Goal: Task Accomplishment & Management: Complete application form

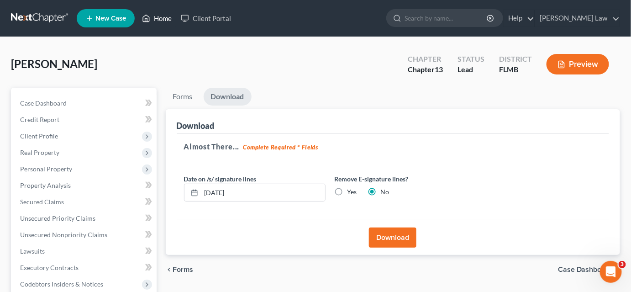
click at [154, 18] on link "Home" at bounding box center [156, 18] width 39 height 16
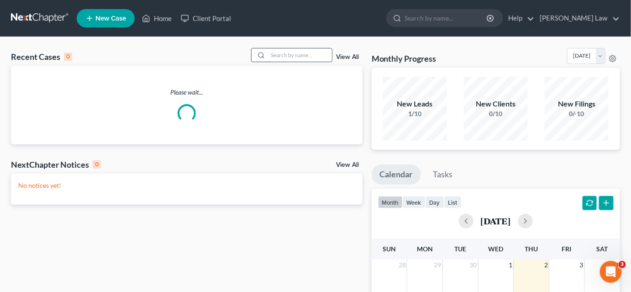
click at [294, 53] on input "search" at bounding box center [300, 54] width 64 height 13
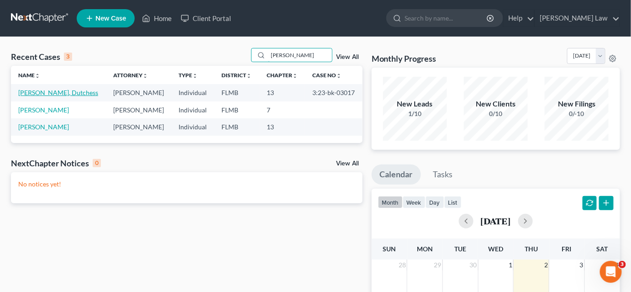
type input "[PERSON_NAME]"
click at [58, 90] on link "[PERSON_NAME], Dutchess" at bounding box center [58, 93] width 80 height 8
select select "4"
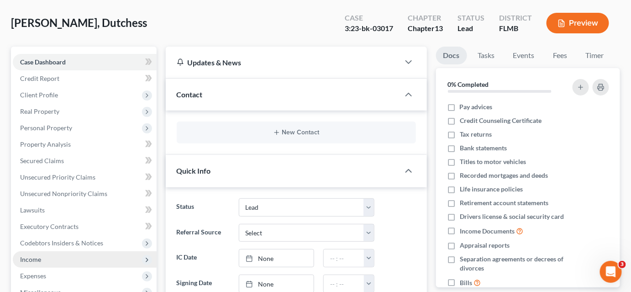
scroll to position [83, 0]
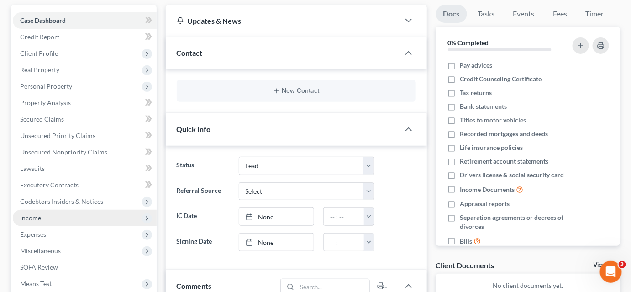
click at [65, 220] on span "Income" at bounding box center [85, 218] width 144 height 16
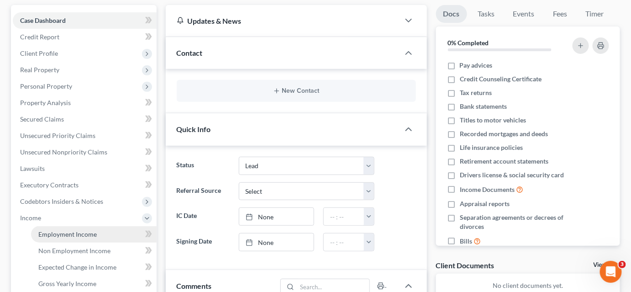
click at [88, 229] on link "Employment Income" at bounding box center [94, 234] width 126 height 16
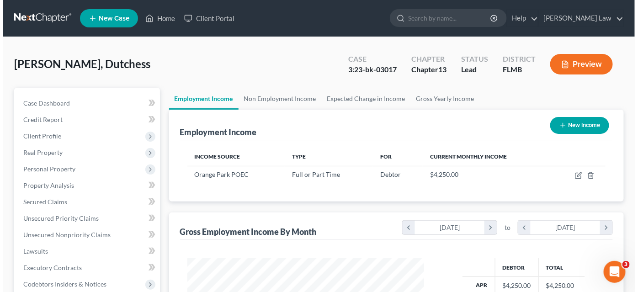
scroll to position [163, 254]
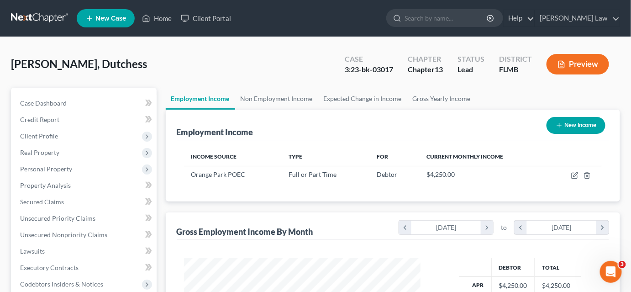
click at [579, 126] on button "New Income" at bounding box center [576, 125] width 59 height 17
select select "0"
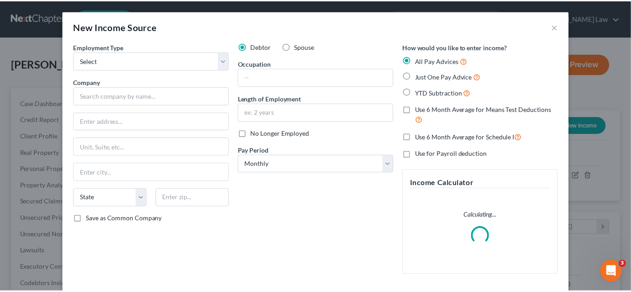
scroll to position [163, 257]
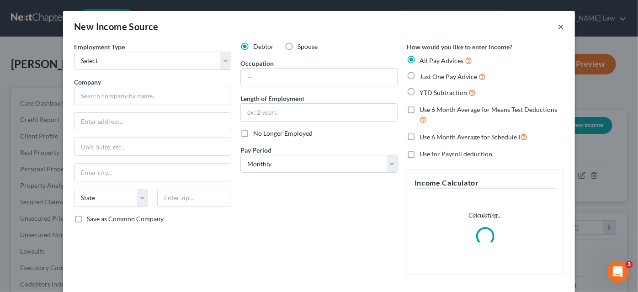
click at [558, 28] on button "×" at bounding box center [560, 26] width 6 height 11
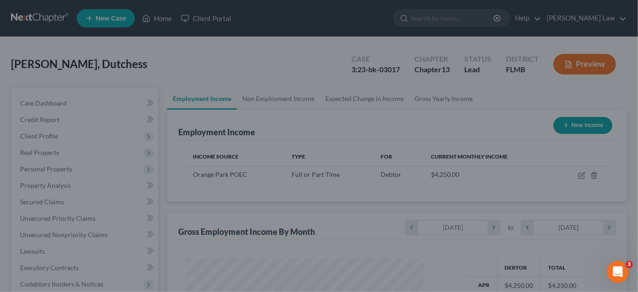
scroll to position [456585, 456494]
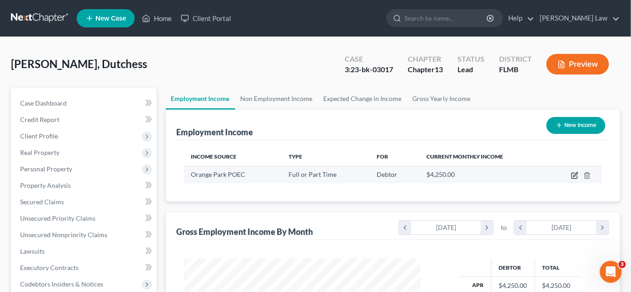
click at [572, 176] on icon "button" at bounding box center [574, 175] width 5 height 5
select select "0"
select select "9"
select select "0"
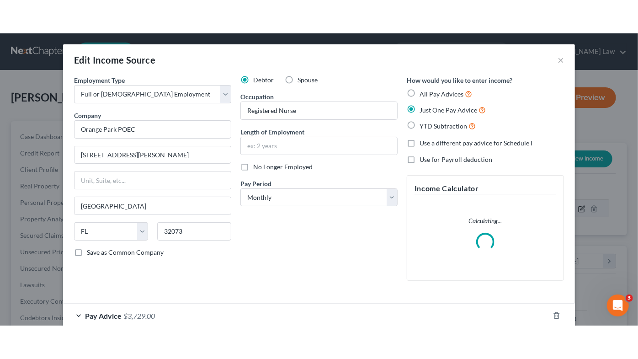
scroll to position [163, 257]
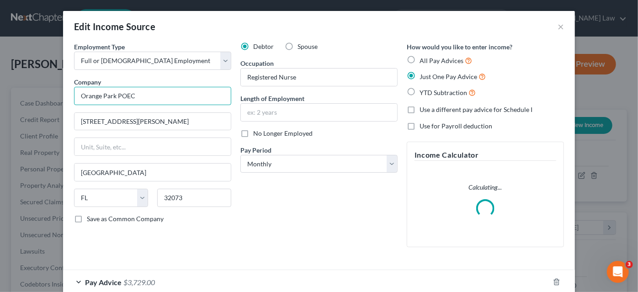
click at [82, 93] on input "Orange Park POEC" at bounding box center [152, 96] width 157 height 18
click at [82, 91] on input "Orange Park POEC" at bounding box center [152, 96] width 157 height 18
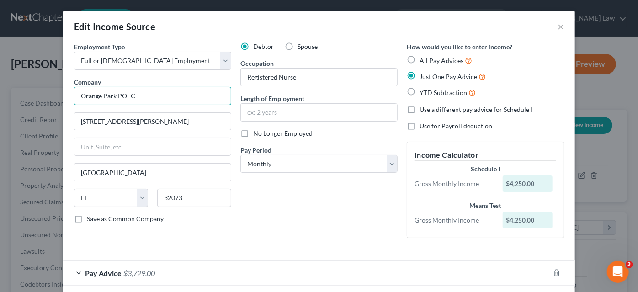
click at [82, 91] on input "Orange Park POEC" at bounding box center [152, 96] width 157 height 18
click at [121, 95] on input "[PERSON_NAME] Rehabilitatioin" at bounding box center [152, 96] width 157 height 18
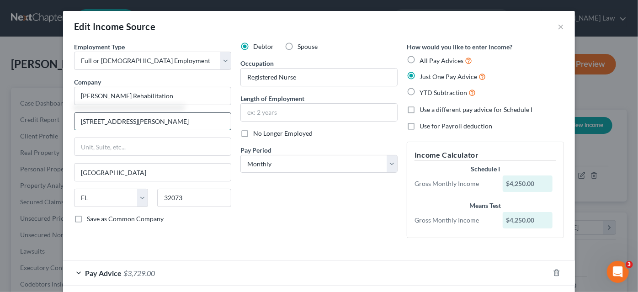
click at [119, 127] on input "[STREET_ADDRESS][PERSON_NAME]" at bounding box center [152, 121] width 156 height 17
type input "[PERSON_NAME] Rehabilitation"
click at [118, 126] on input "[STREET_ADDRESS][PERSON_NAME]" at bounding box center [152, 121] width 156 height 17
click at [118, 124] on input "[STREET_ADDRESS][PERSON_NAME]" at bounding box center [152, 121] width 156 height 17
click at [116, 121] on input "[STREET_ADDRESS][PERSON_NAME]" at bounding box center [152, 121] width 156 height 17
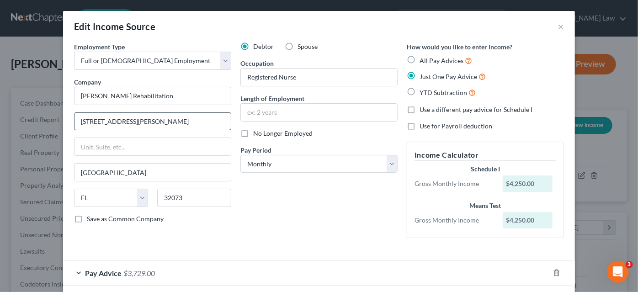
click at [116, 120] on input "[STREET_ADDRESS][PERSON_NAME]" at bounding box center [152, 121] width 156 height 17
drag, startPoint x: 116, startPoint y: 120, endPoint x: 42, endPoint y: 114, distance: 75.1
click at [42, 114] on div "Edit Income Source × Employment Type * Select Full or [DEMOGRAPHIC_DATA] Employ…" at bounding box center [319, 146] width 638 height 292
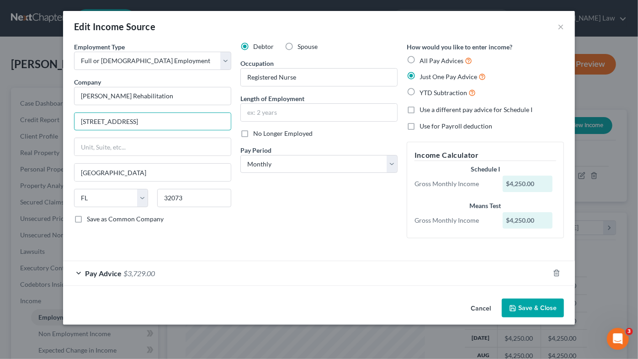
type input "[STREET_ADDRESS]"
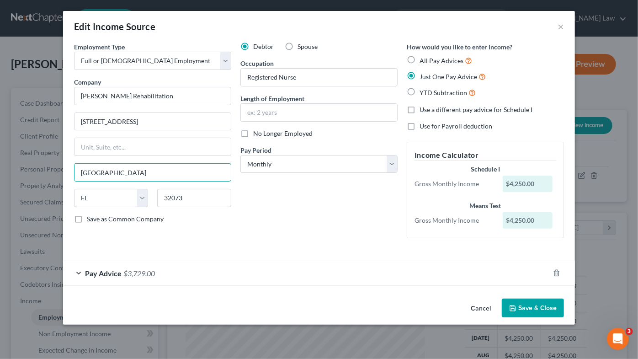
type input "[GEOGRAPHIC_DATA]"
click at [94, 275] on span "Pay Advice" at bounding box center [103, 273] width 37 height 9
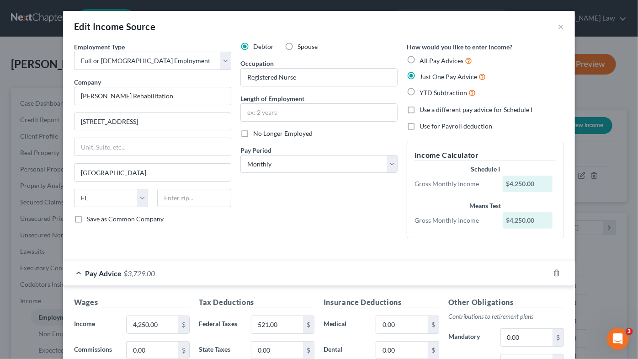
scroll to position [83, 0]
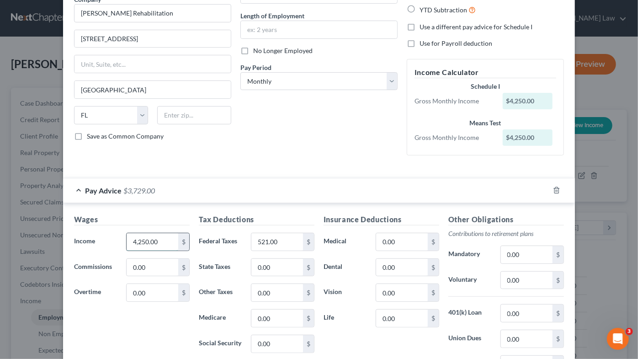
click at [138, 243] on input "4,250.00" at bounding box center [153, 241] width 52 height 17
type input "2,942.00"
click at [260, 245] on input "521.00" at bounding box center [277, 241] width 52 height 17
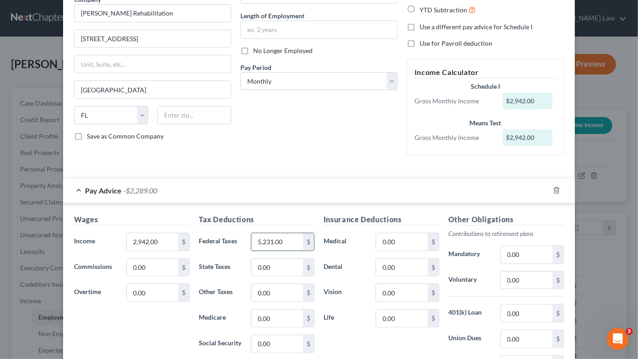
click at [269, 240] on input "5,231.00" at bounding box center [277, 241] width 52 height 17
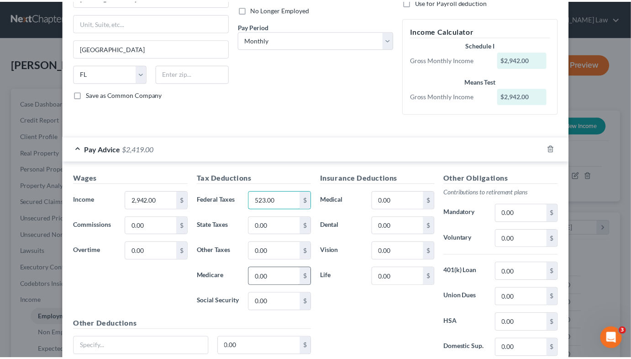
scroll to position [197, 0]
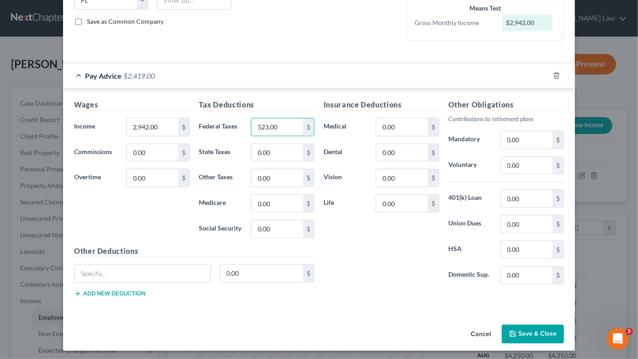
type input "523.00"
drag, startPoint x: 523, startPoint y: 326, endPoint x: 524, endPoint y: 320, distance: 5.6
click at [523, 291] on button "Save & Close" at bounding box center [533, 333] width 62 height 19
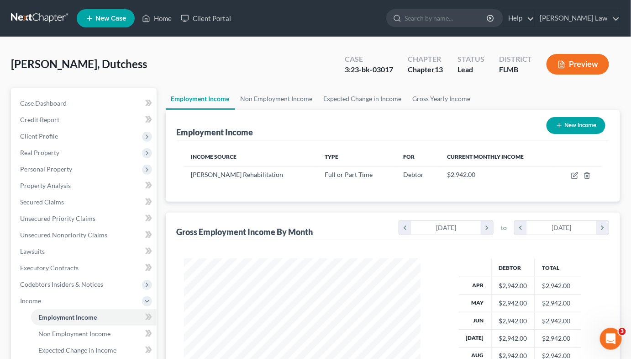
scroll to position [163, 254]
click at [577, 68] on button "Preview" at bounding box center [578, 64] width 63 height 21
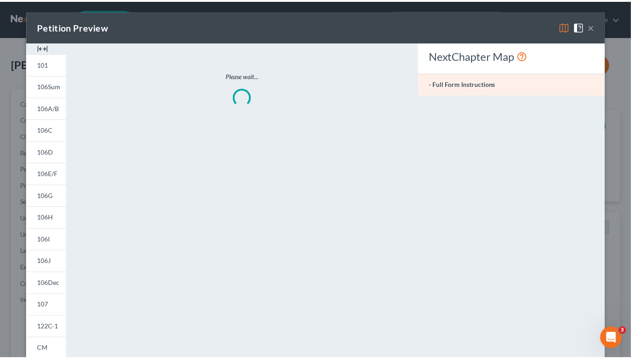
scroll to position [163, 257]
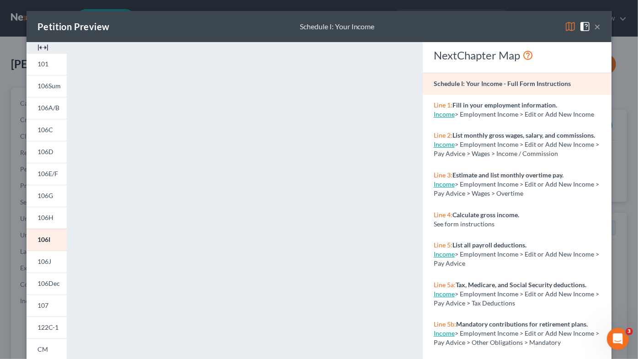
click at [594, 28] on button "×" at bounding box center [597, 26] width 6 height 11
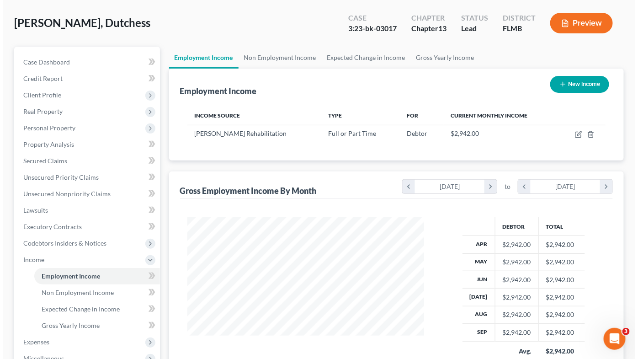
scroll to position [83, 0]
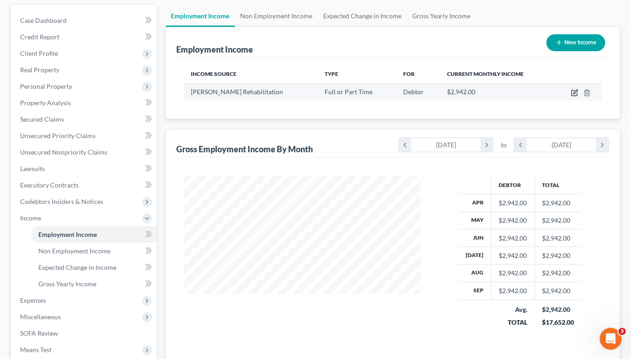
click at [572, 92] on icon "button" at bounding box center [574, 92] width 7 height 7
select select "0"
select select "9"
select select "0"
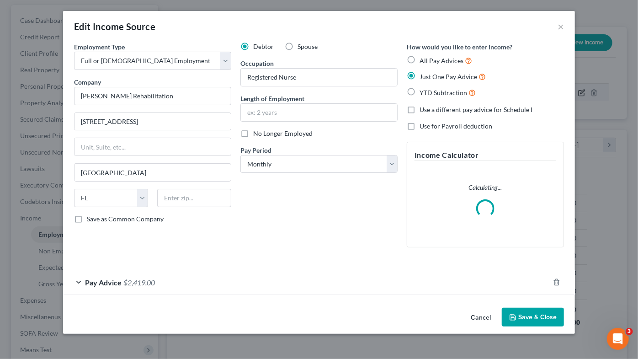
scroll to position [163, 257]
click at [218, 282] on div "Pay Advice $2,419.00" at bounding box center [306, 282] width 486 height 24
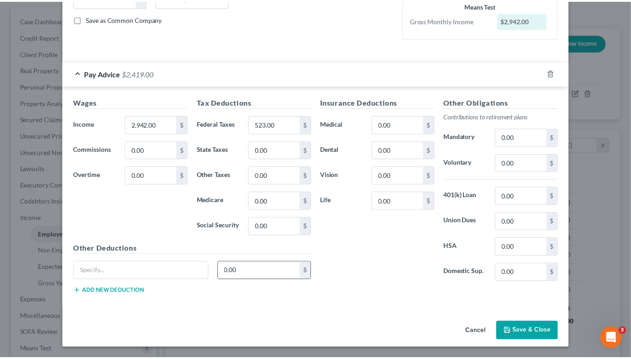
scroll to position [197, 0]
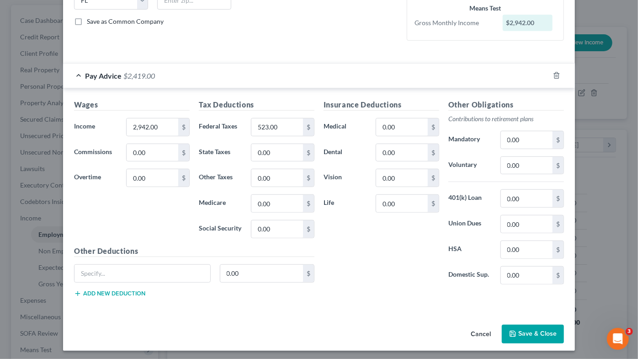
click at [530, 291] on button "Save & Close" at bounding box center [533, 333] width 62 height 19
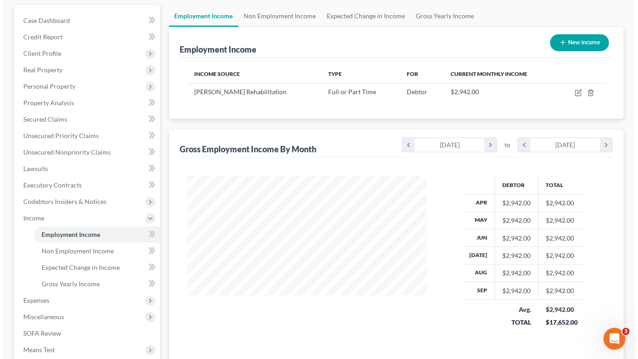
scroll to position [456585, 456494]
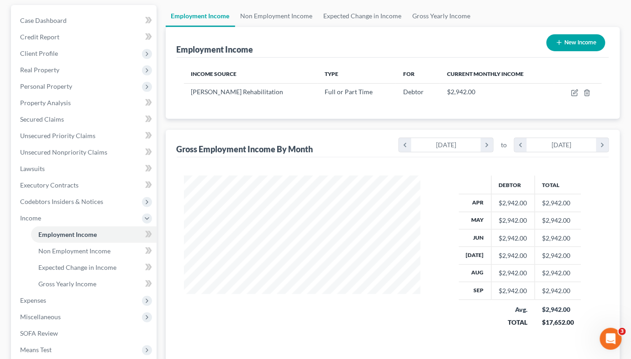
click at [587, 47] on button "New Income" at bounding box center [576, 42] width 59 height 17
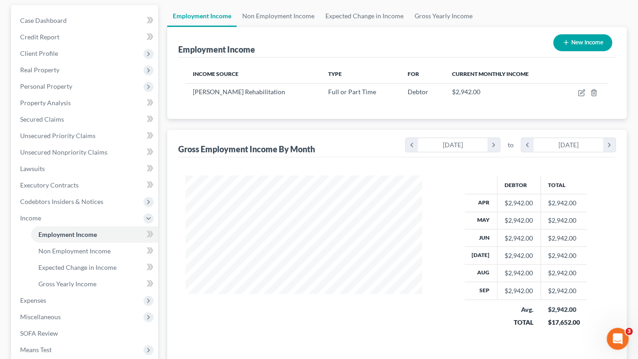
select select "0"
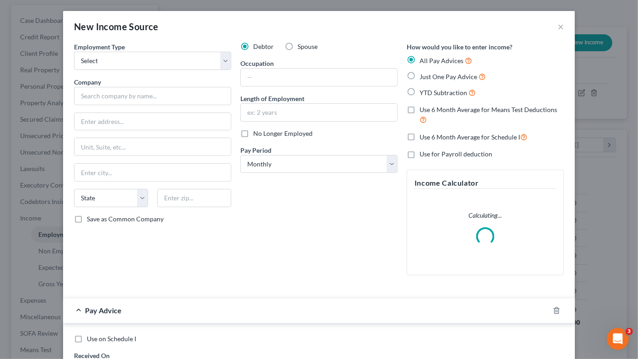
scroll to position [163, 257]
click at [555, 33] on div "New Income Source ×" at bounding box center [319, 26] width 512 height 31
click at [557, 29] on button "×" at bounding box center [560, 26] width 6 height 11
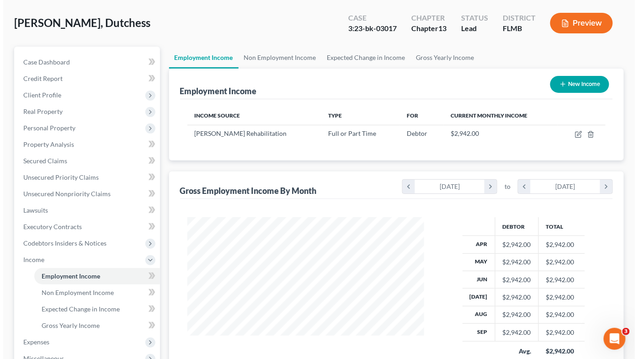
scroll to position [0, 0]
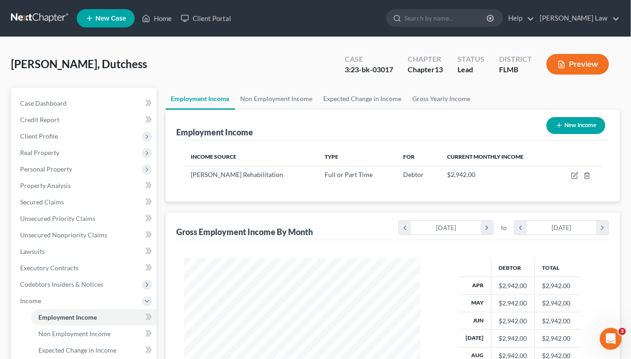
click at [596, 71] on button "Preview" at bounding box center [578, 64] width 63 height 21
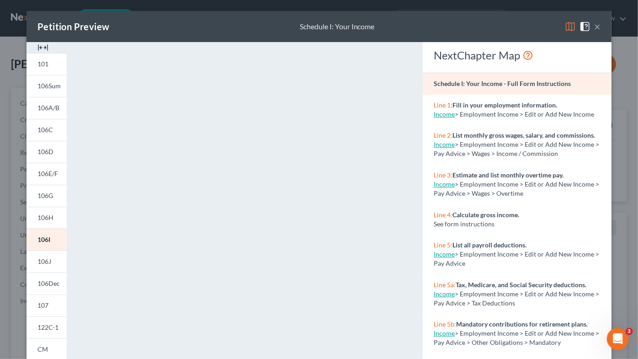
click at [594, 29] on button "×" at bounding box center [597, 26] width 6 height 11
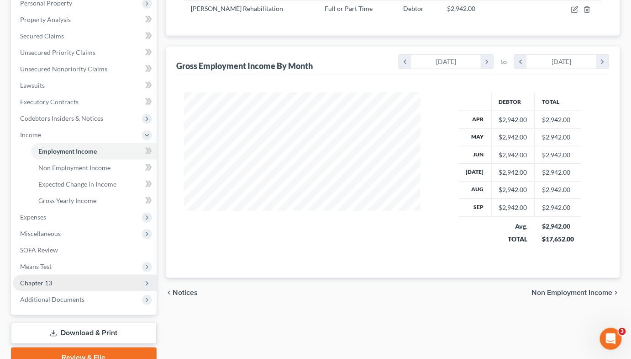
scroll to position [207, 0]
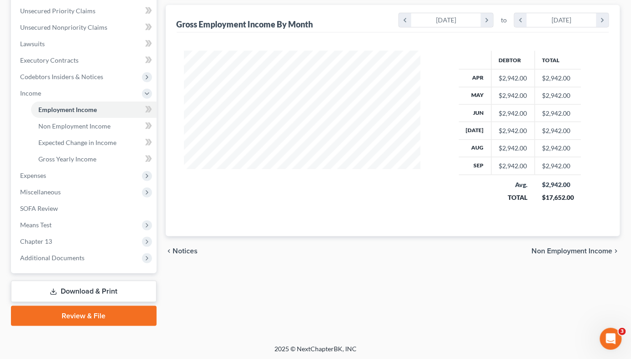
click at [64, 287] on link "Download & Print" at bounding box center [84, 290] width 146 height 21
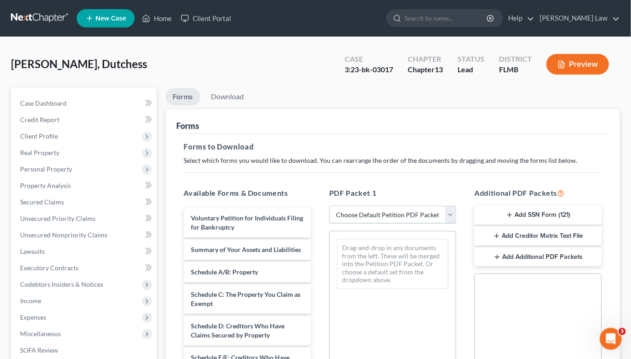
click at [340, 218] on select "Choose Default Petition PDF Packet Complete Bankruptcy Petition (all forms and …" at bounding box center [392, 215] width 127 height 18
select select "2"
click at [329, 206] on select "Choose Default Petition PDF Packet Complete Bankruptcy Petition (all forms and …" at bounding box center [392, 215] width 127 height 18
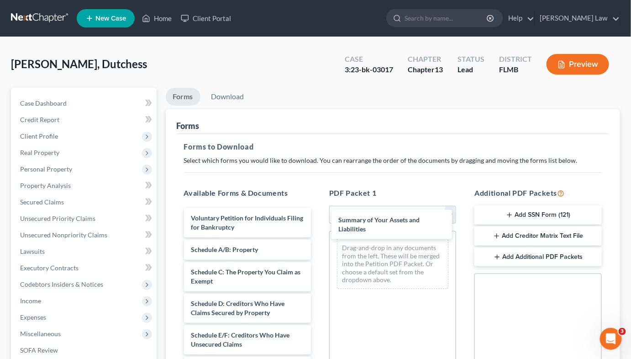
drag, startPoint x: 212, startPoint y: 252, endPoint x: 348, endPoint y: 260, distance: 135.9
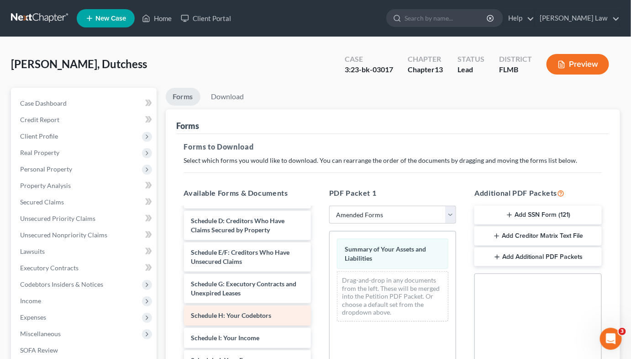
scroll to position [166, 0]
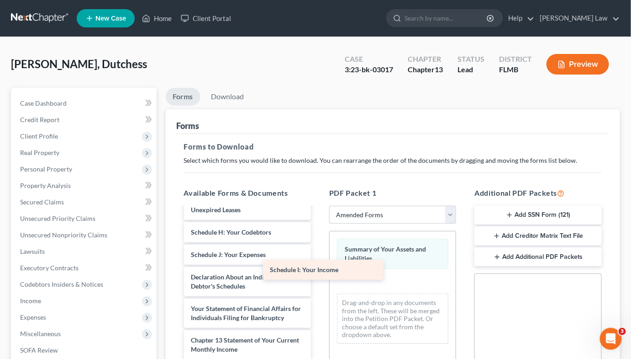
drag, startPoint x: 258, startPoint y: 256, endPoint x: 368, endPoint y: 282, distance: 112.8
click at [318, 282] on div "Schedule I: Your Income Voluntary Petition for Individuals Filing for Bankruptc…" at bounding box center [248, 250] width 142 height 416
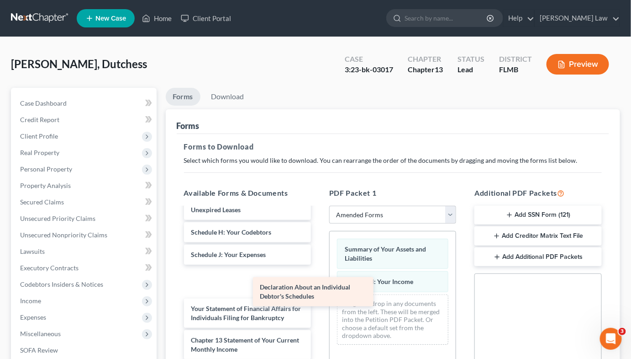
scroll to position [147, 0]
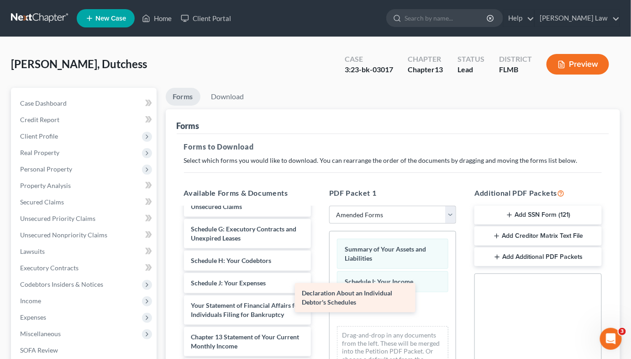
drag, startPoint x: 237, startPoint y: 282, endPoint x: 379, endPoint y: 304, distance: 143.3
click at [318, 291] on div "Declaration About an Individual Debtor's Schedules Voluntary Petition for Indiv…" at bounding box center [248, 262] width 142 height 384
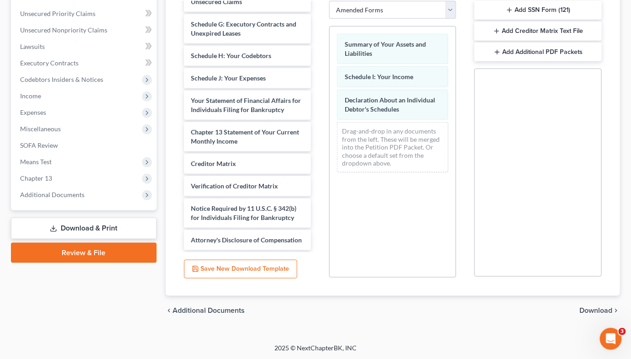
click at [591, 291] on span "Download" at bounding box center [596, 309] width 33 height 7
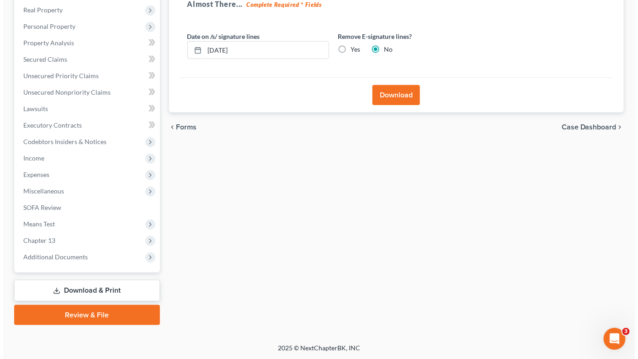
scroll to position [59, 0]
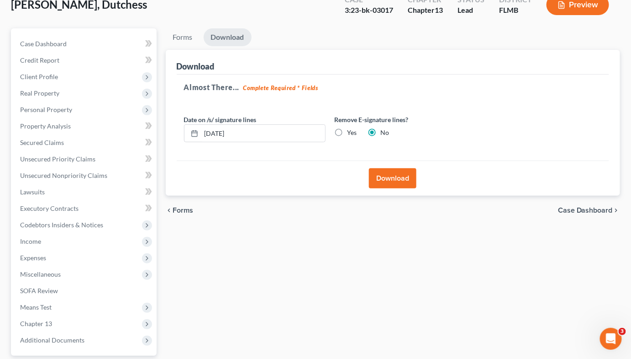
click at [348, 132] on label "Yes" at bounding box center [353, 132] width 10 height 9
click at [351, 132] on input "Yes" at bounding box center [354, 131] width 6 height 6
radio input "true"
radio input "false"
click at [382, 179] on button "Download" at bounding box center [393, 178] width 48 height 20
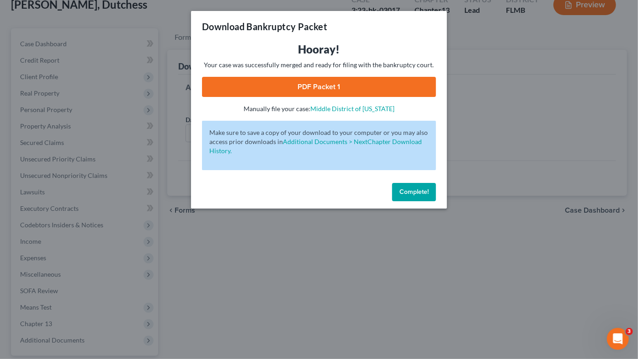
click at [354, 90] on link "PDF Packet 1" at bounding box center [319, 87] width 234 height 20
